Goal: Information Seeking & Learning: Understand process/instructions

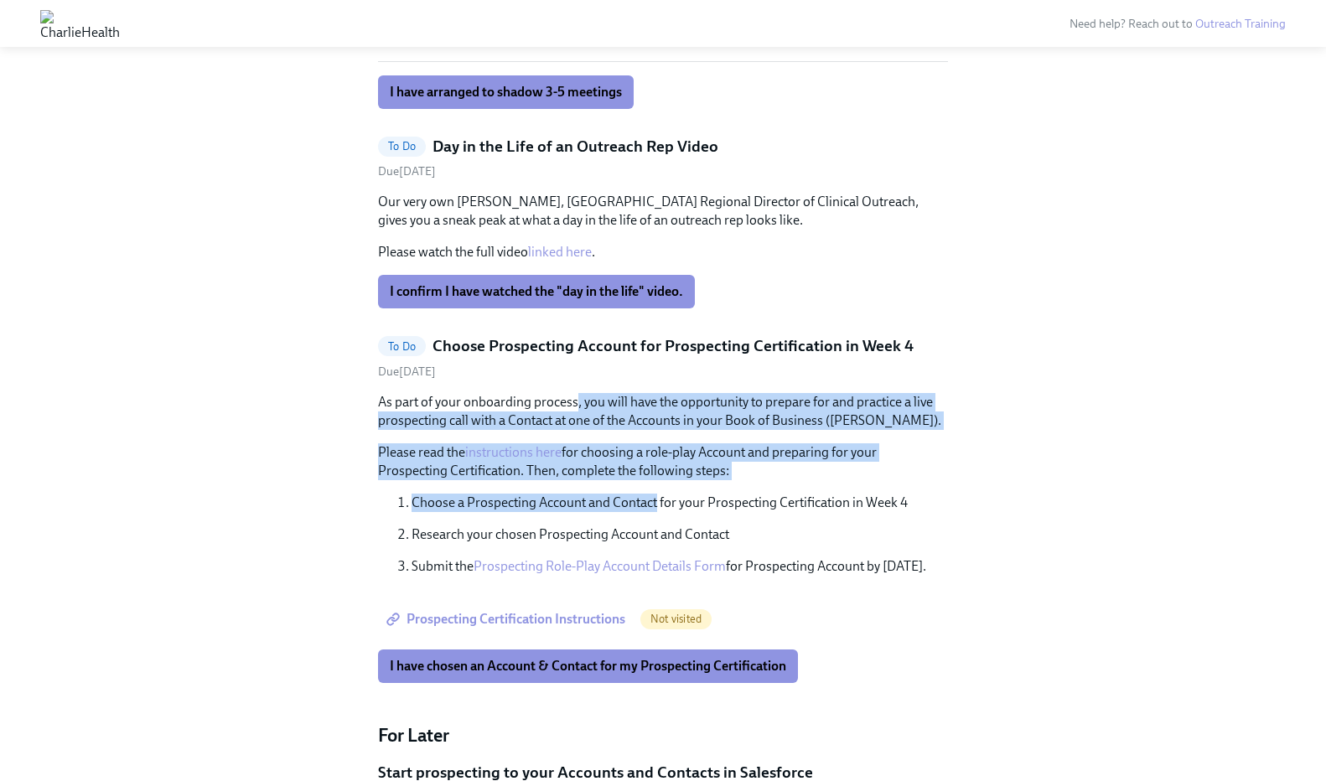
scroll to position [843, 0]
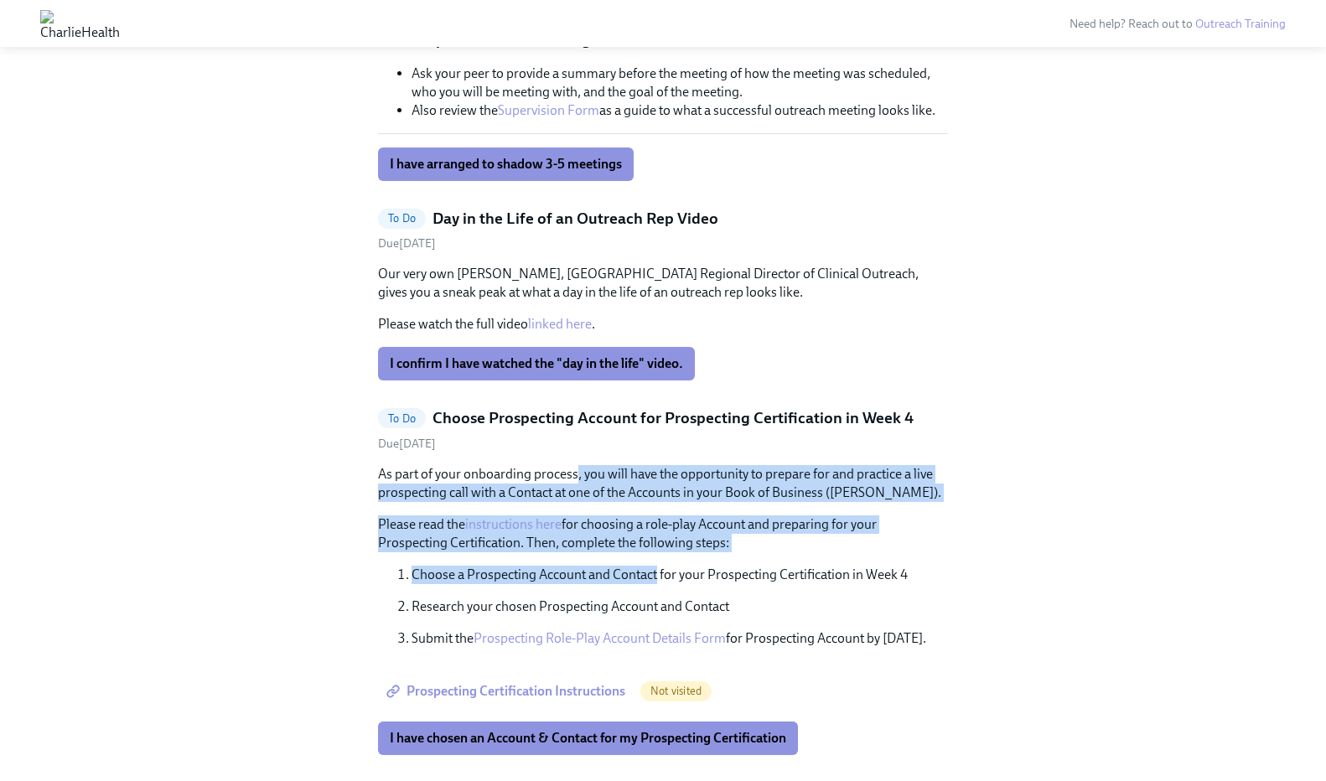
click at [483, 225] on h5 "Day in the Life of an Outreach Rep Video" at bounding box center [576, 219] width 286 height 22
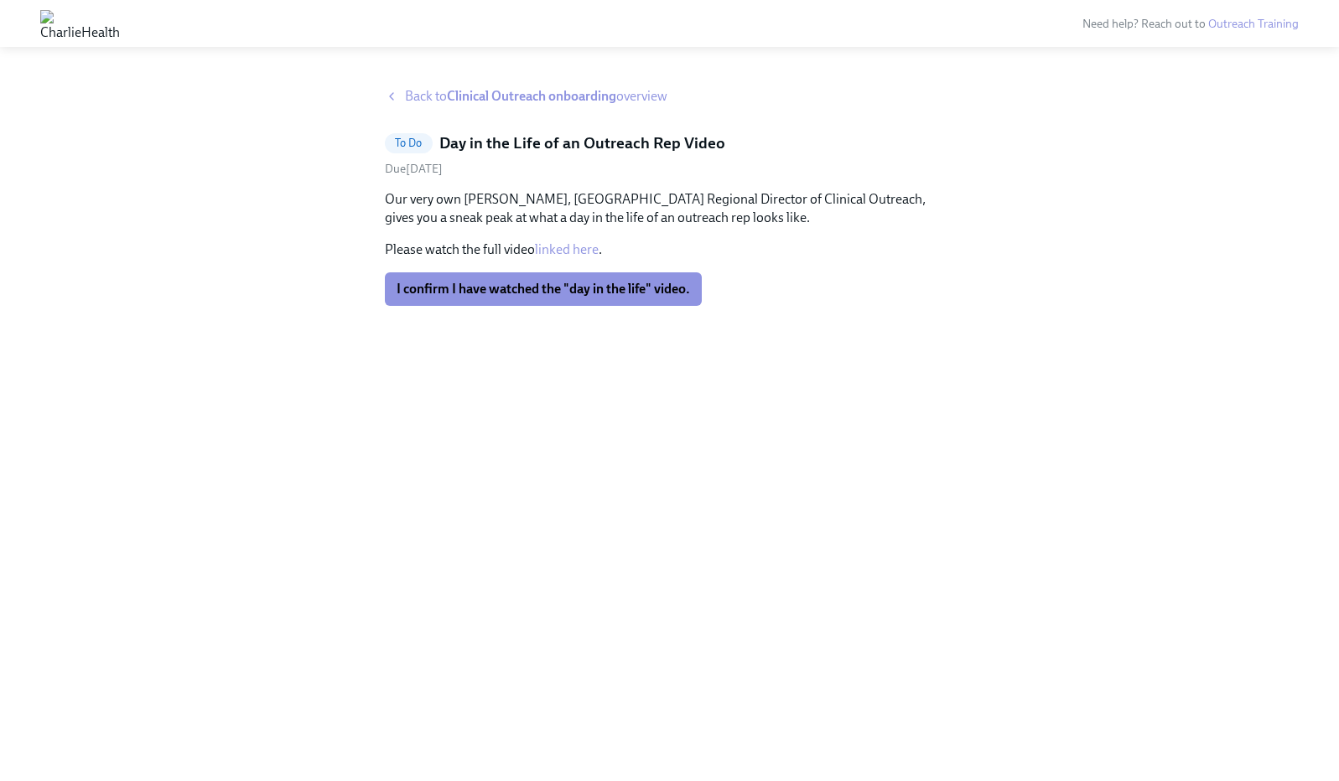
click at [465, 102] on strong "Clinical Outreach onboarding" at bounding box center [531, 96] width 169 height 16
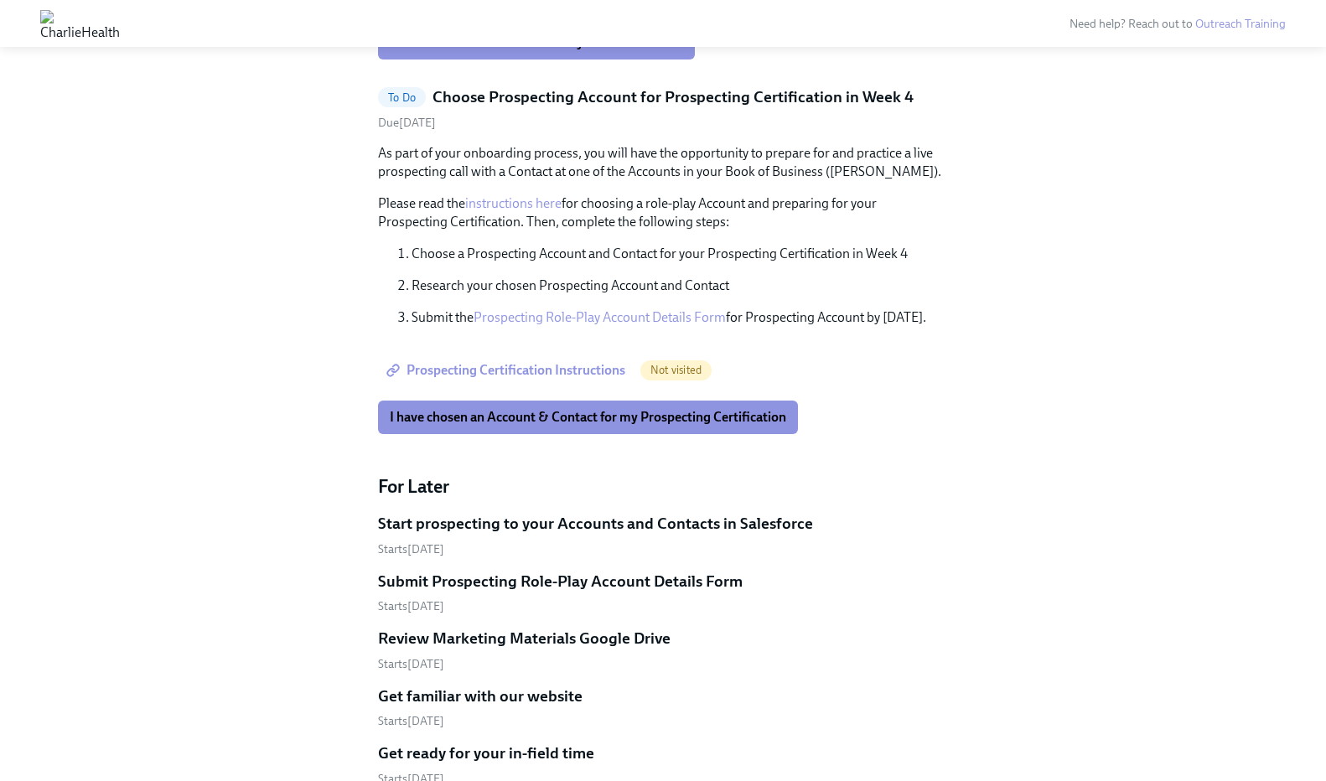
scroll to position [1145, 0]
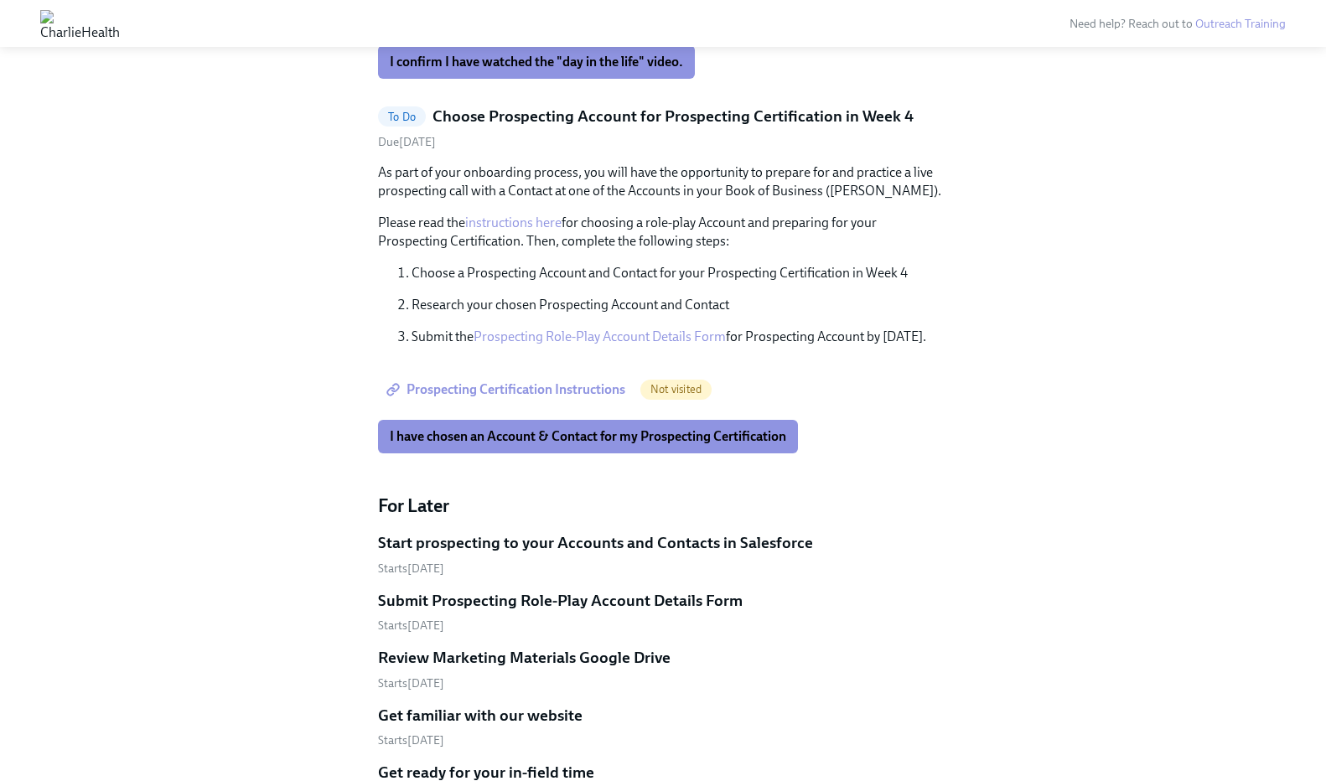
click at [478, 121] on h5 "Choose Prospecting Account for Prospecting Certification in Week 4" at bounding box center [673, 117] width 481 height 22
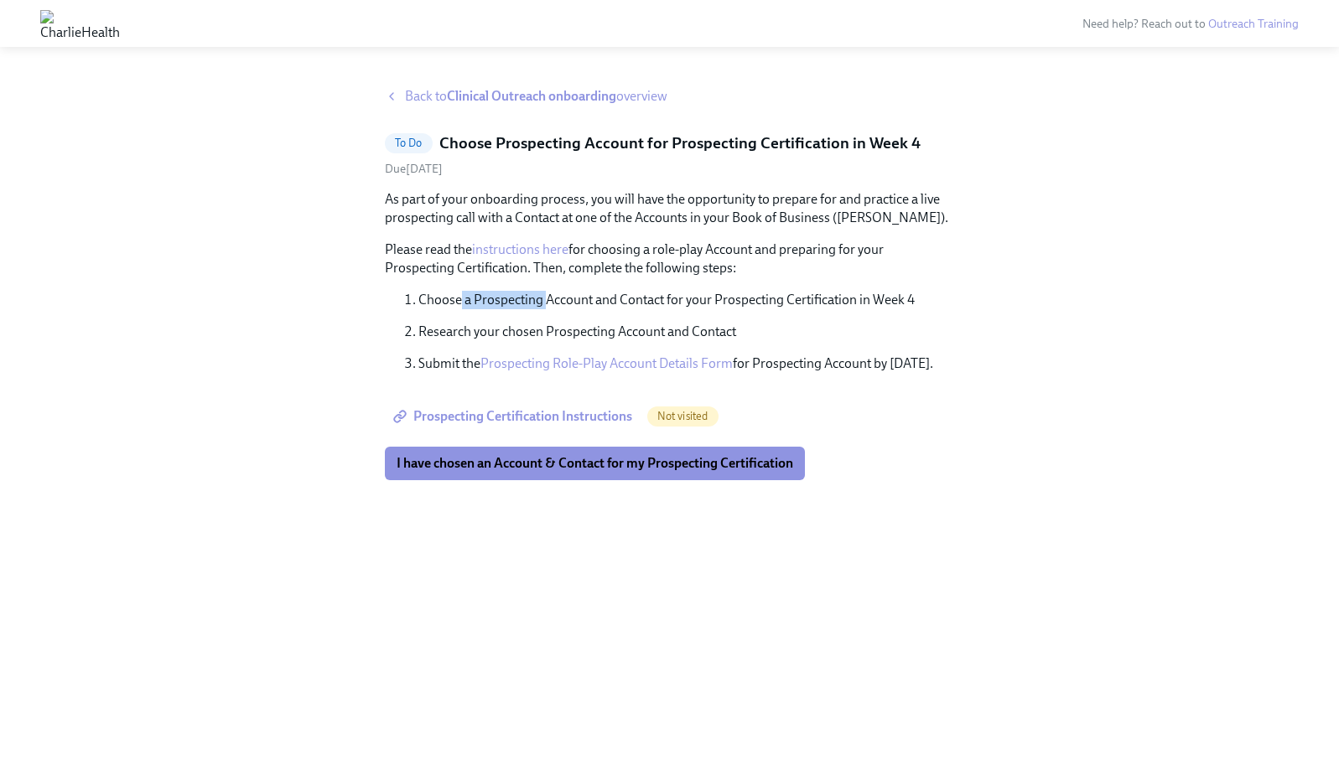
drag, startPoint x: 547, startPoint y: 307, endPoint x: 466, endPoint y: 294, distance: 81.4
click at [459, 294] on p "Choose a Prospecting Account and Contact for your Prospecting Certification in …" at bounding box center [686, 300] width 536 height 18
click at [466, 294] on p "Choose a Prospecting Account and Contact for your Prospecting Certification in …" at bounding box center [686, 300] width 536 height 18
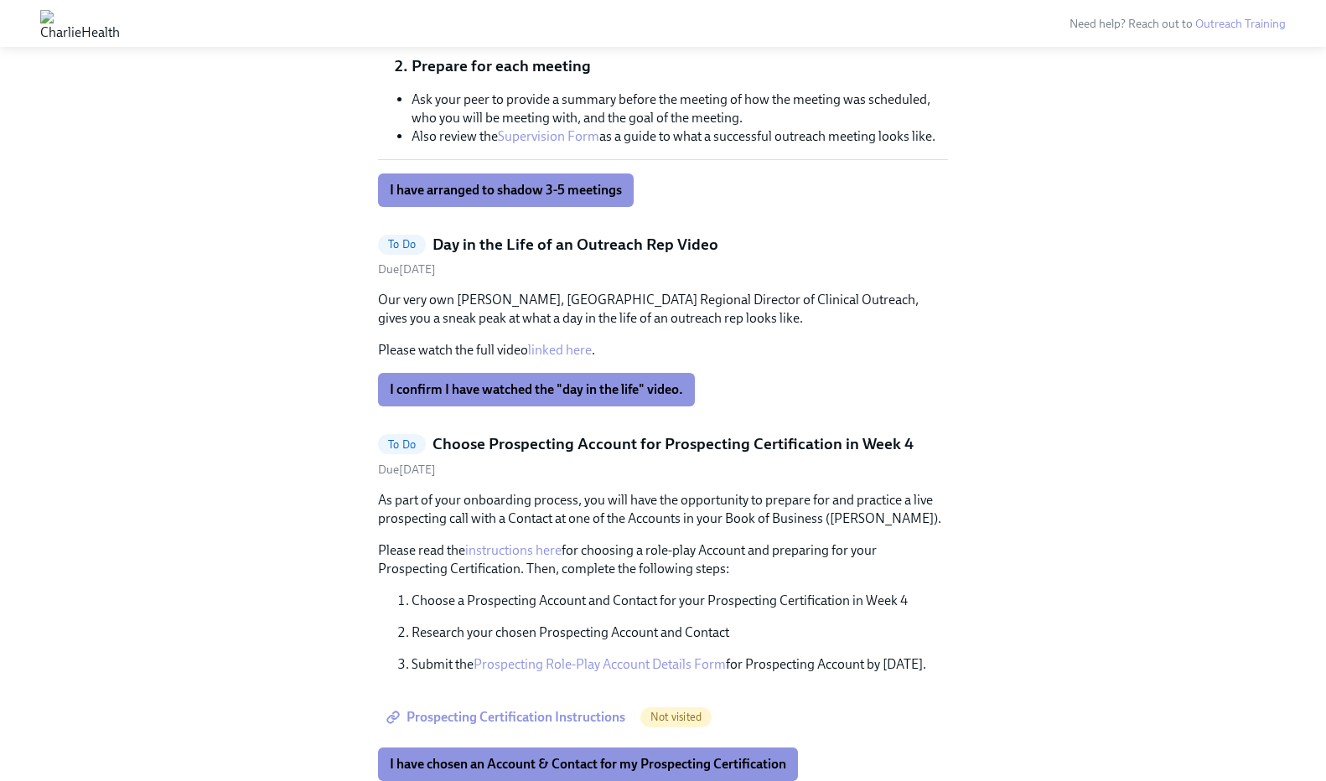
scroll to position [961, 0]
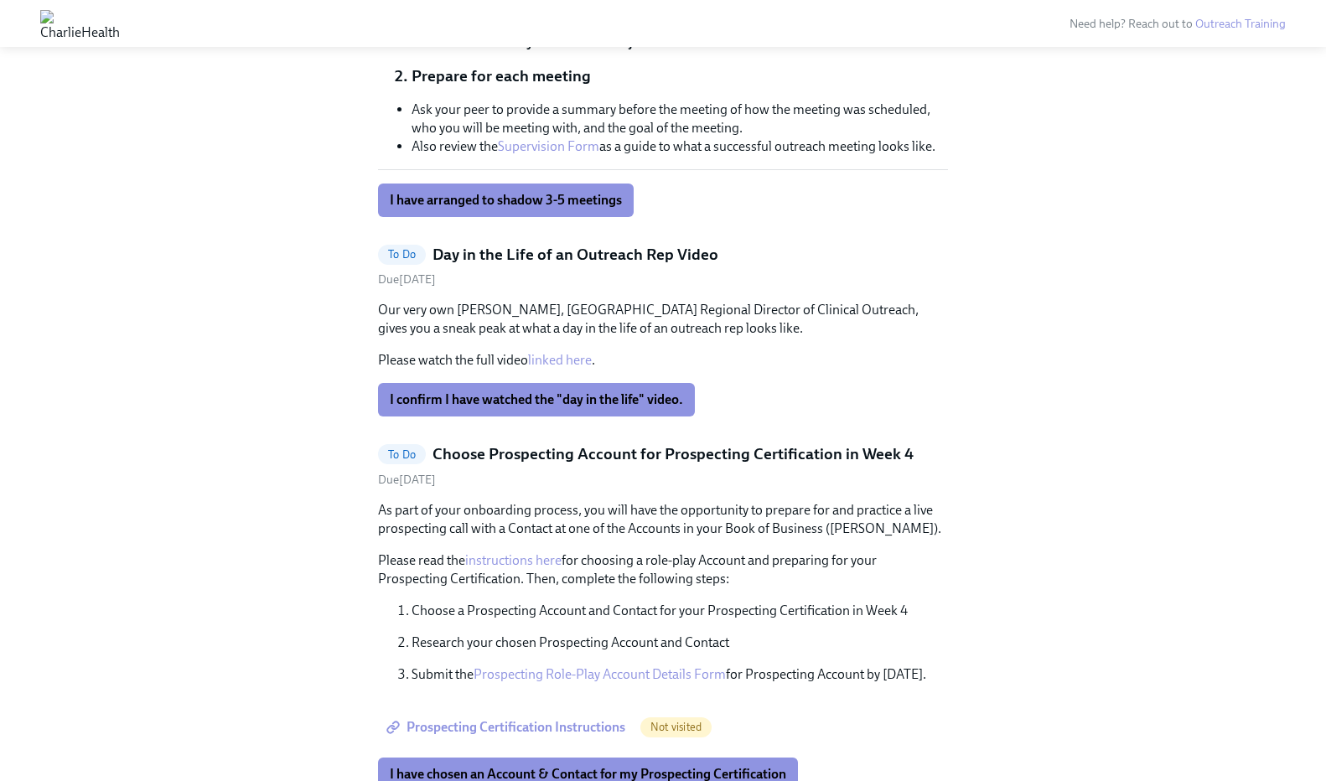
click at [573, 264] on h5 "Day in the Life of an Outreach Rep Video" at bounding box center [576, 255] width 286 height 22
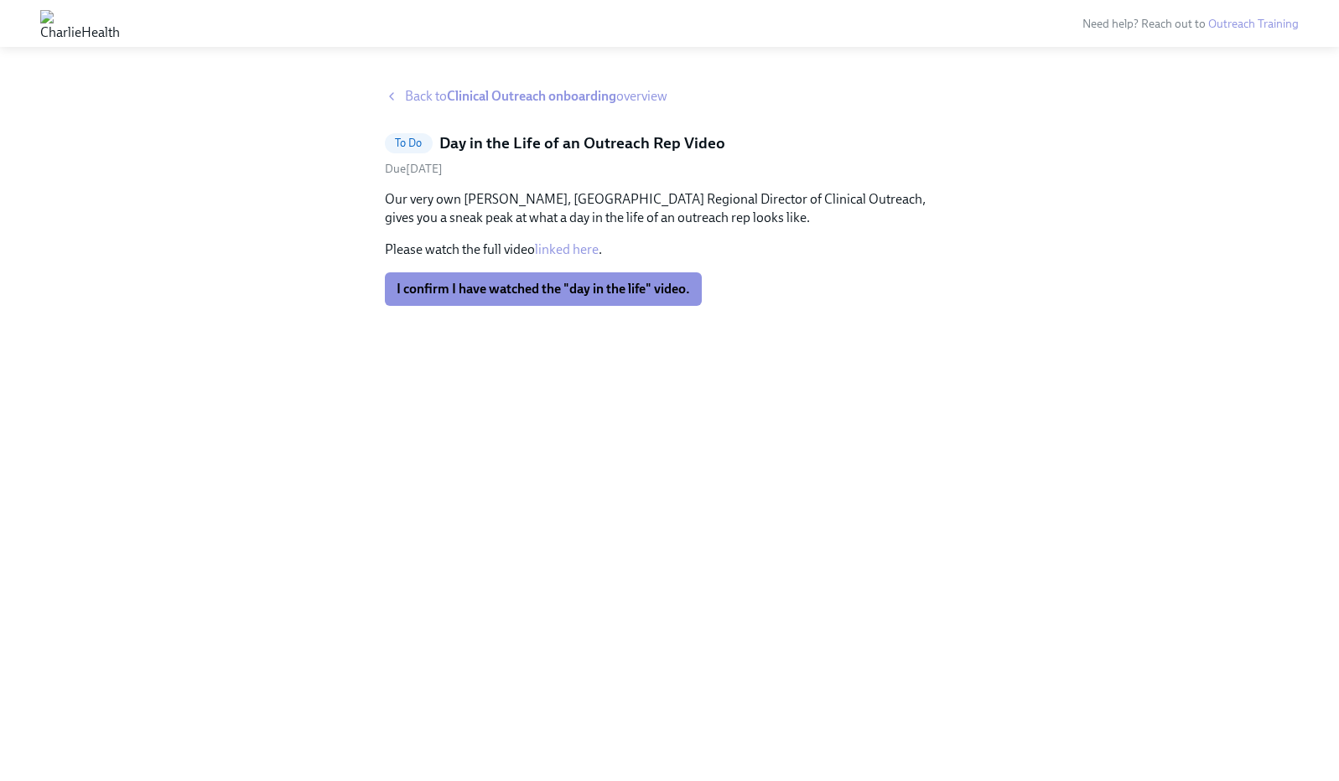
click at [566, 250] on link "linked here" at bounding box center [567, 249] width 64 height 16
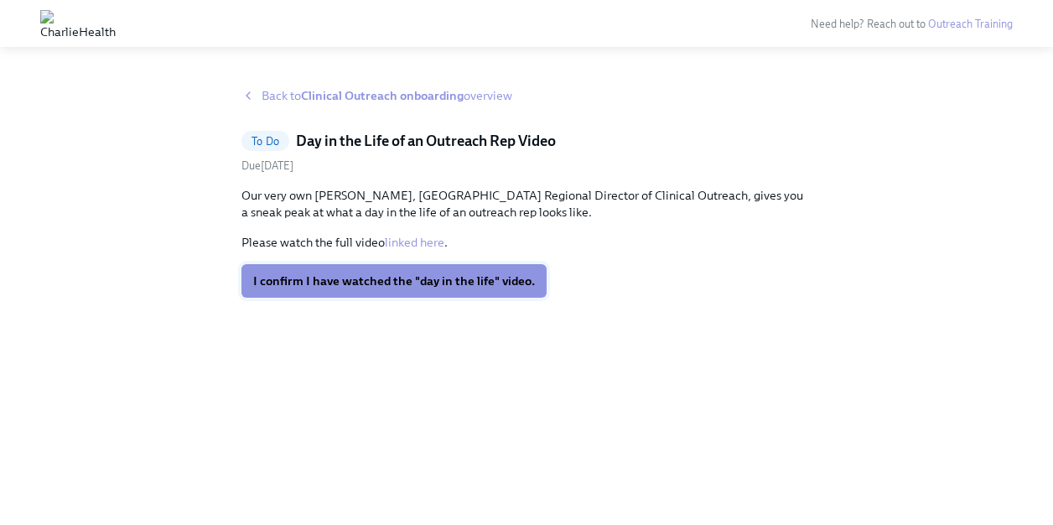
click at [306, 283] on span "I confirm I have watched the "day in the life" video." at bounding box center [394, 280] width 282 height 17
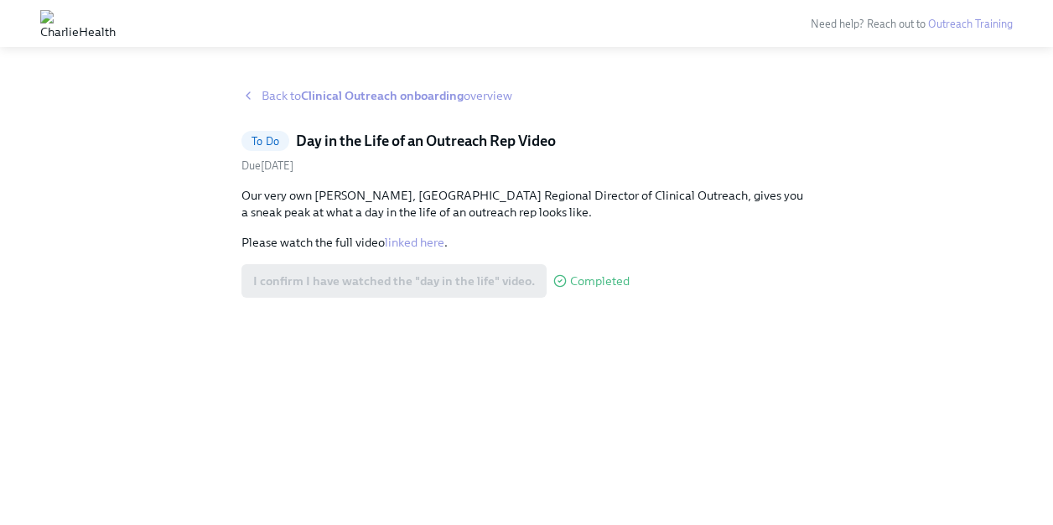
click at [350, 97] on strong "Clinical Outreach onboarding" at bounding box center [382, 95] width 163 height 15
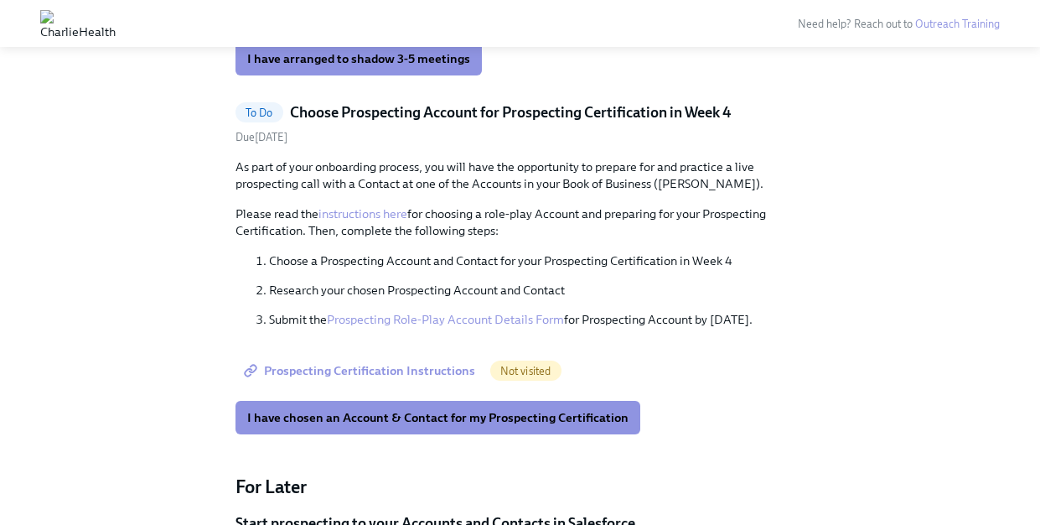
scroll to position [971, 0]
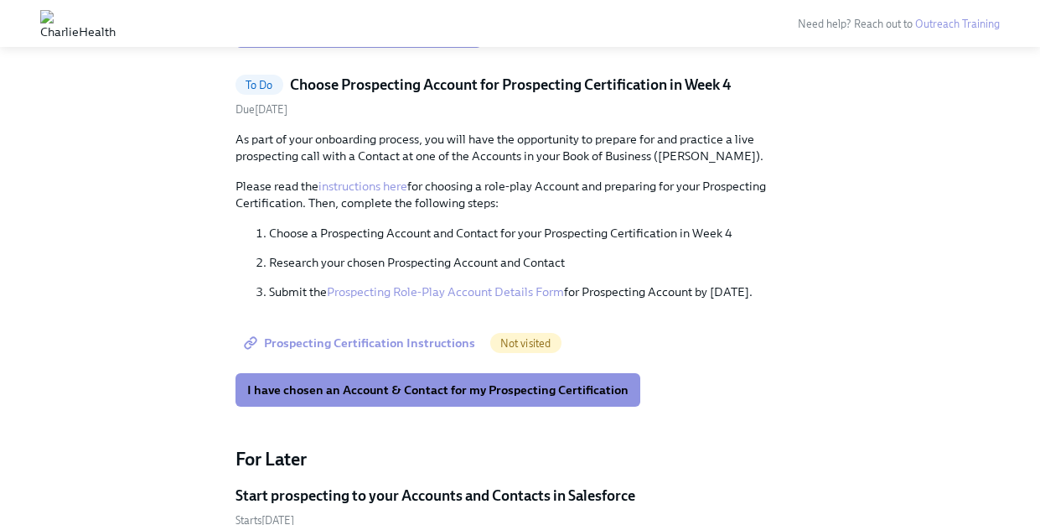
click at [500, 169] on div "As part of your onboarding process, you will have the opportunity to prepare fo…" at bounding box center [521, 215] width 570 height 169
click at [525, 85] on h5 "Choose Prospecting Account for Prospecting Certification in Week 4" at bounding box center [511, 85] width 442 height 20
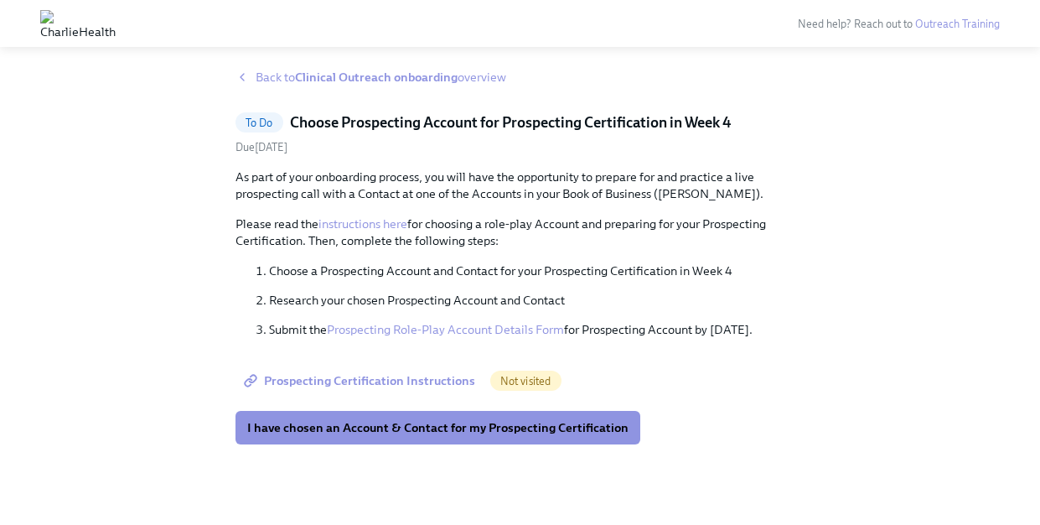
scroll to position [18, 0]
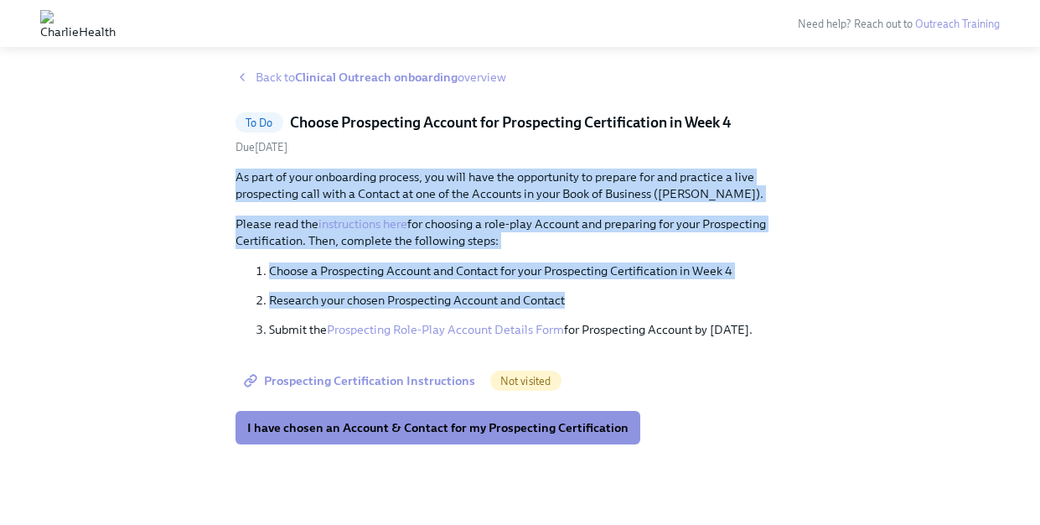
drag, startPoint x: 619, startPoint y: 305, endPoint x: 589, endPoint y: 158, distance: 150.4
click at [589, 158] on div "To Do Choose Prospecting Account for Prospecting Certification in Week 4 Due [D…" at bounding box center [521, 278] width 570 height 332
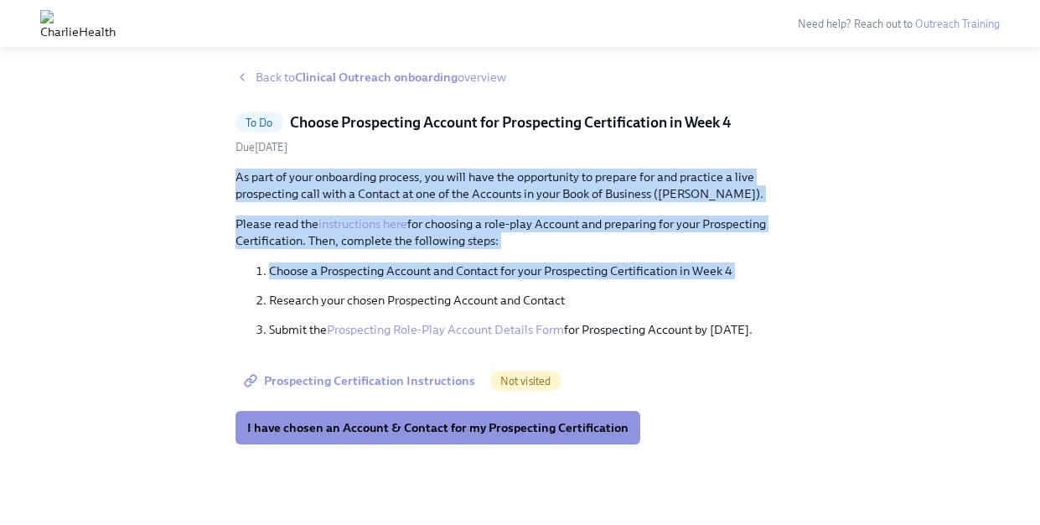
drag, startPoint x: 583, startPoint y: 166, endPoint x: 616, endPoint y: 288, distance: 126.9
click at [616, 288] on div "To Do Choose Prospecting Account for Prospecting Certification in Week 4 Due [D…" at bounding box center [521, 278] width 570 height 332
click at [383, 222] on link "instructions here" at bounding box center [363, 223] width 89 height 15
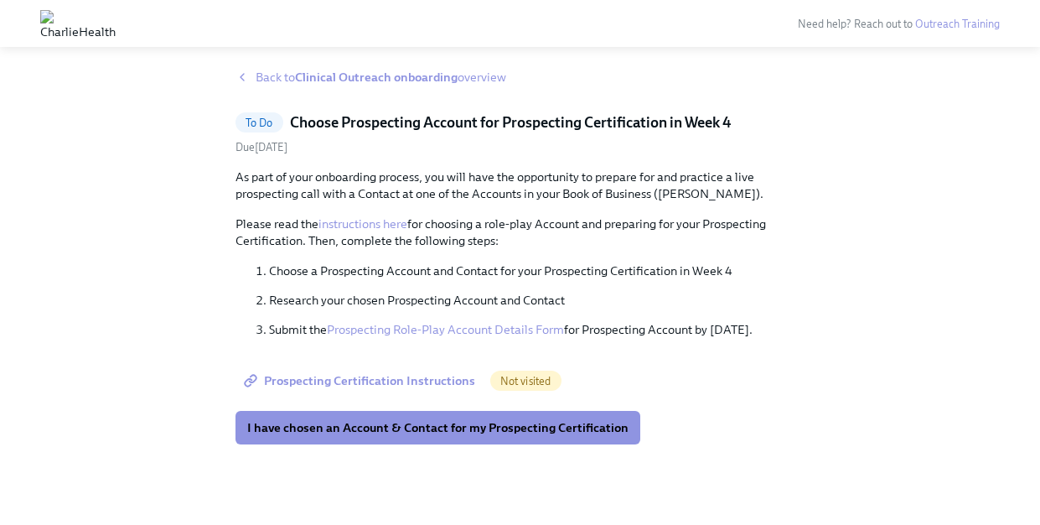
click at [376, 301] on p "Research your chosen Prospecting Account and Contact" at bounding box center [537, 300] width 536 height 17
click at [407, 333] on link "Prospecting Role-Play Account Details Form" at bounding box center [445, 329] width 237 height 15
click at [294, 81] on span "Back to Clinical Outreach onboarding overview" at bounding box center [381, 77] width 251 height 17
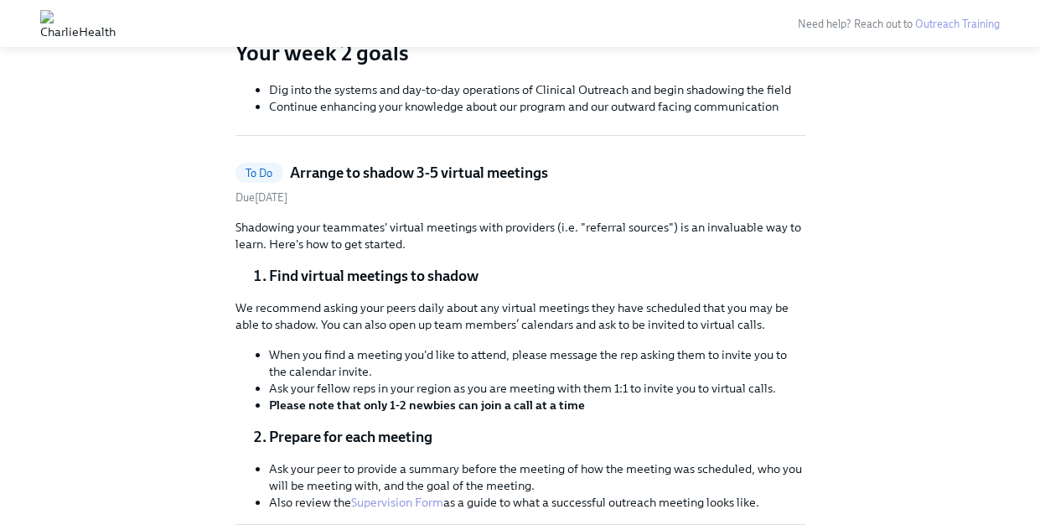
scroll to position [558, 0]
